Goal: Find specific page/section: Find specific page/section

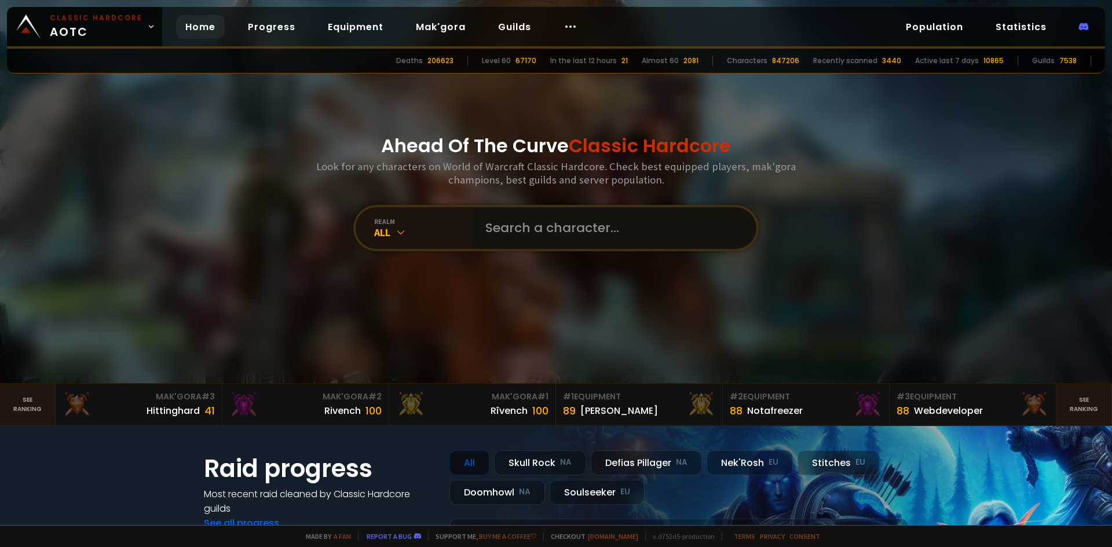
click at [540, 228] on input "text" at bounding box center [610, 228] width 264 height 42
click at [407, 231] on div "All" at bounding box center [422, 232] width 97 height 13
click at [509, 221] on input "text" at bounding box center [610, 228] width 264 height 42
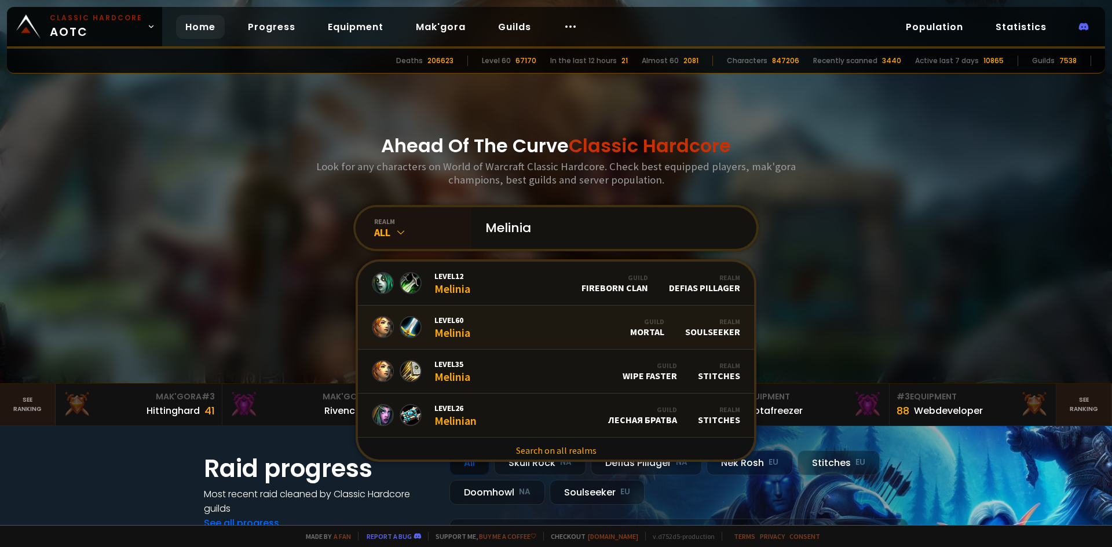
type input "Melinia"
click at [445, 323] on span "Level 60" at bounding box center [452, 320] width 36 height 10
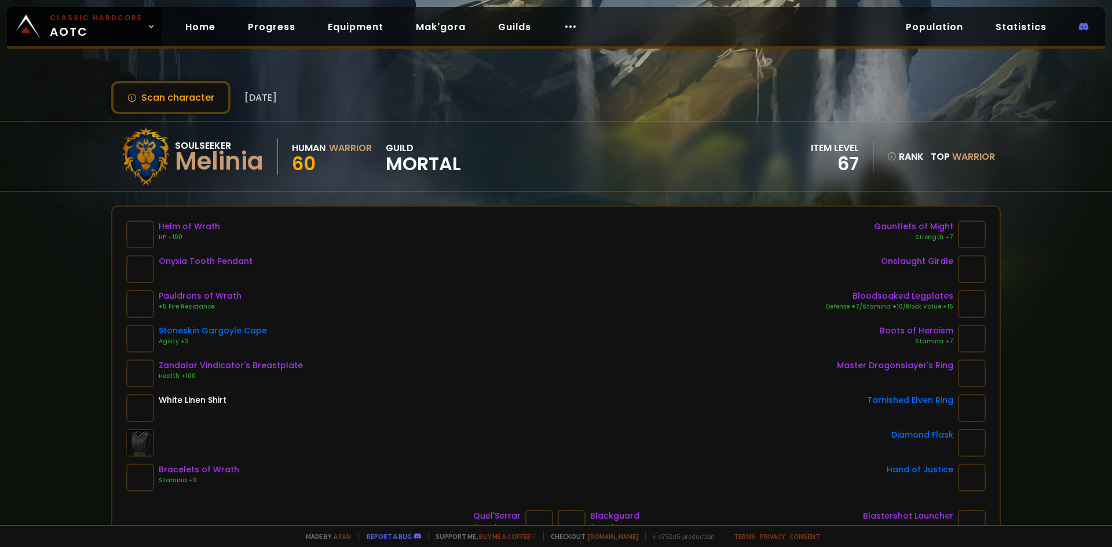
scroll to position [58, 0]
